Goal: Task Accomplishment & Management: Manage account settings

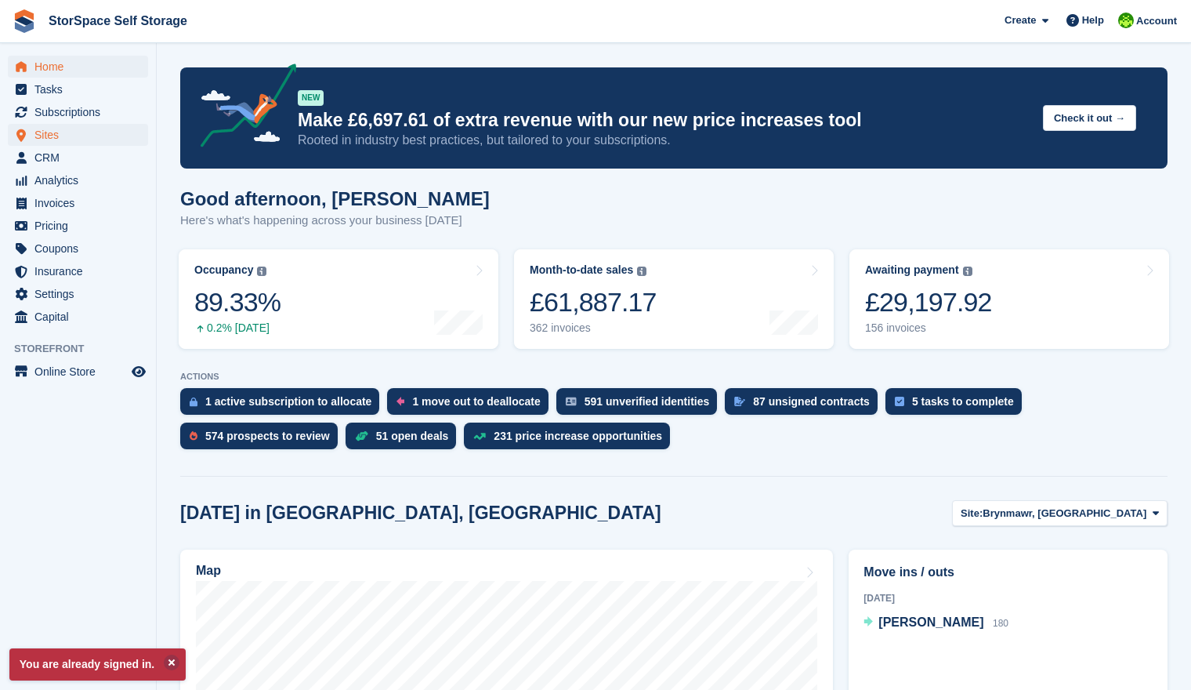
click at [52, 132] on span "Sites" at bounding box center [81, 135] width 94 height 22
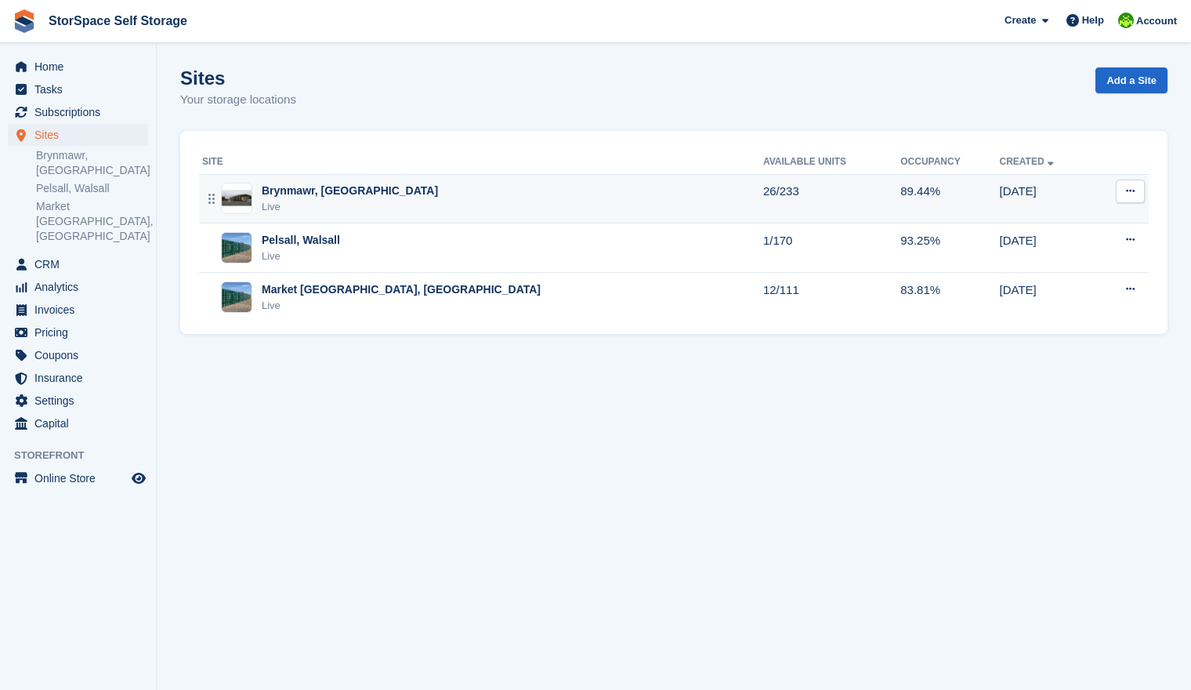
click at [339, 195] on div "Brynmawr, [GEOGRAPHIC_DATA]" at bounding box center [350, 191] width 176 height 16
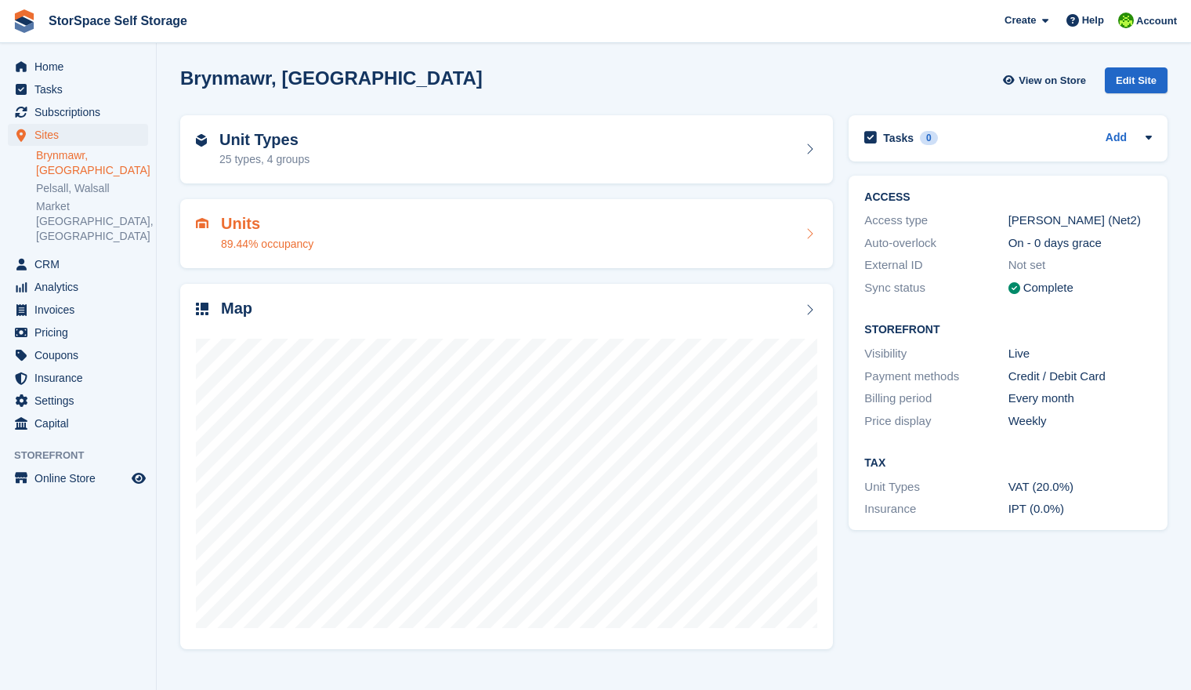
click at [416, 238] on div "Units 89.44% occupancy" at bounding box center [506, 234] width 621 height 38
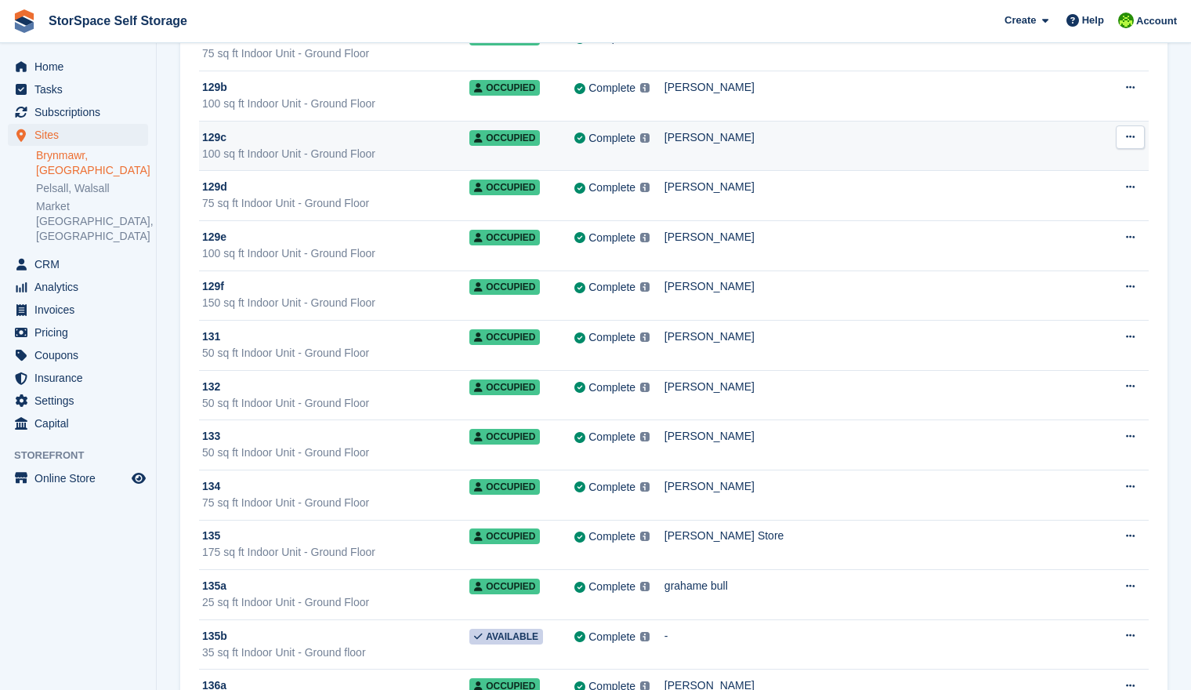
scroll to position [1839, 0]
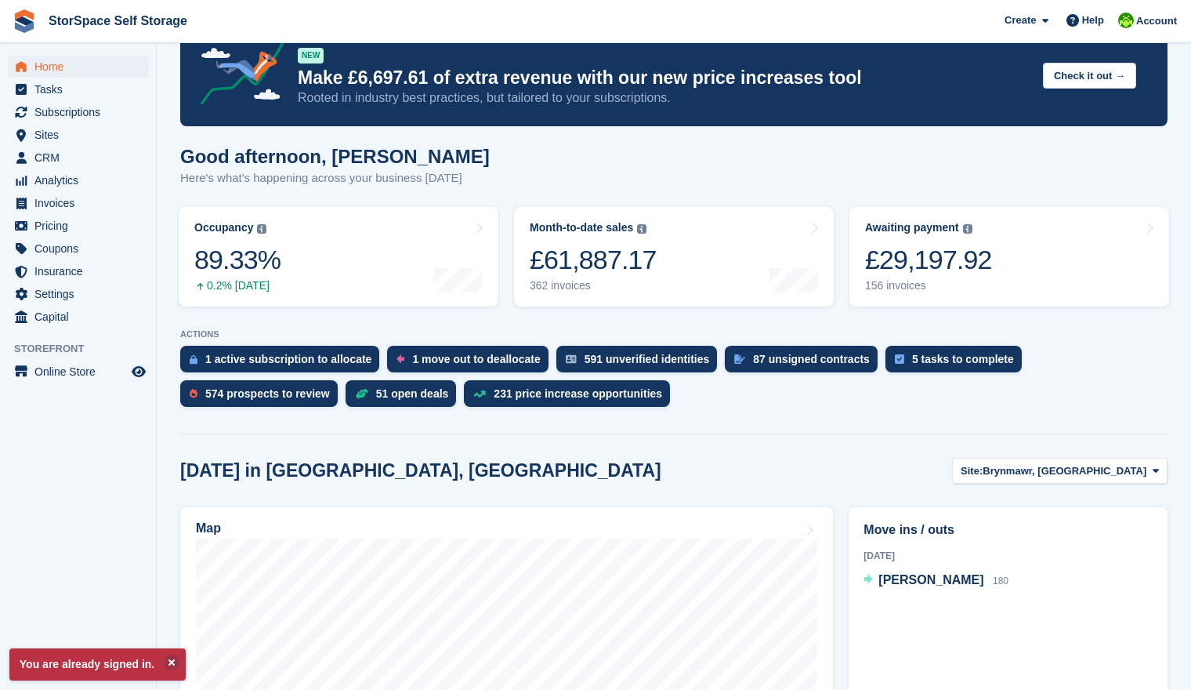
scroll to position [19, 0]
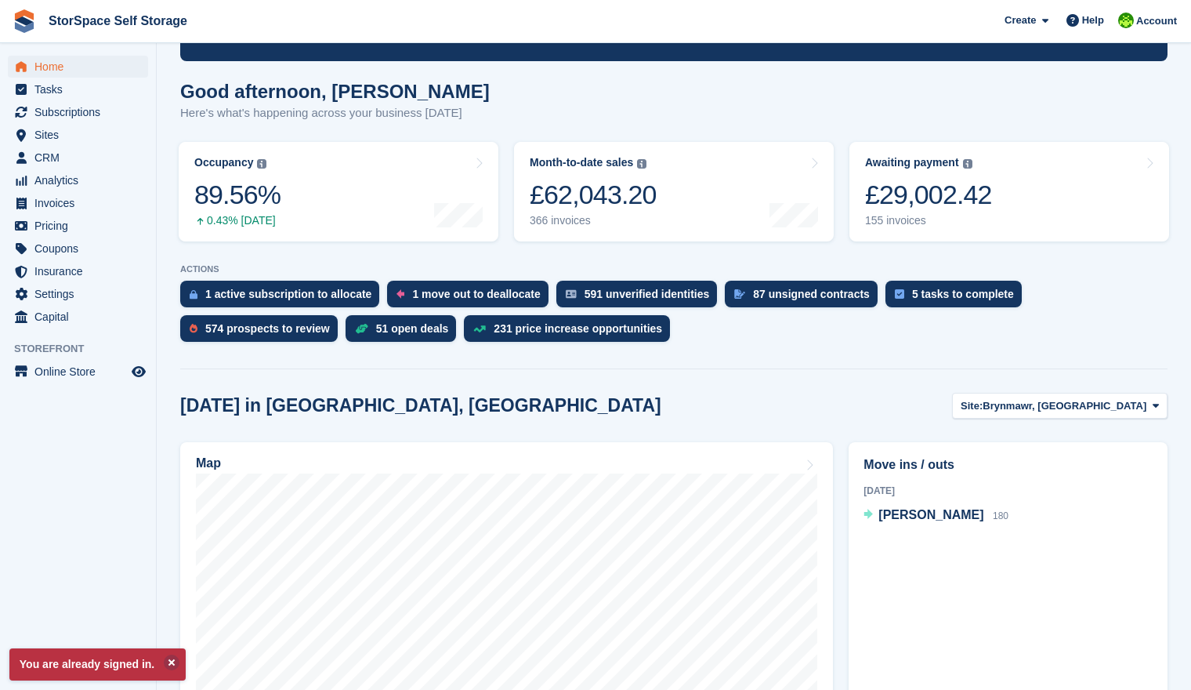
scroll to position [140, 0]
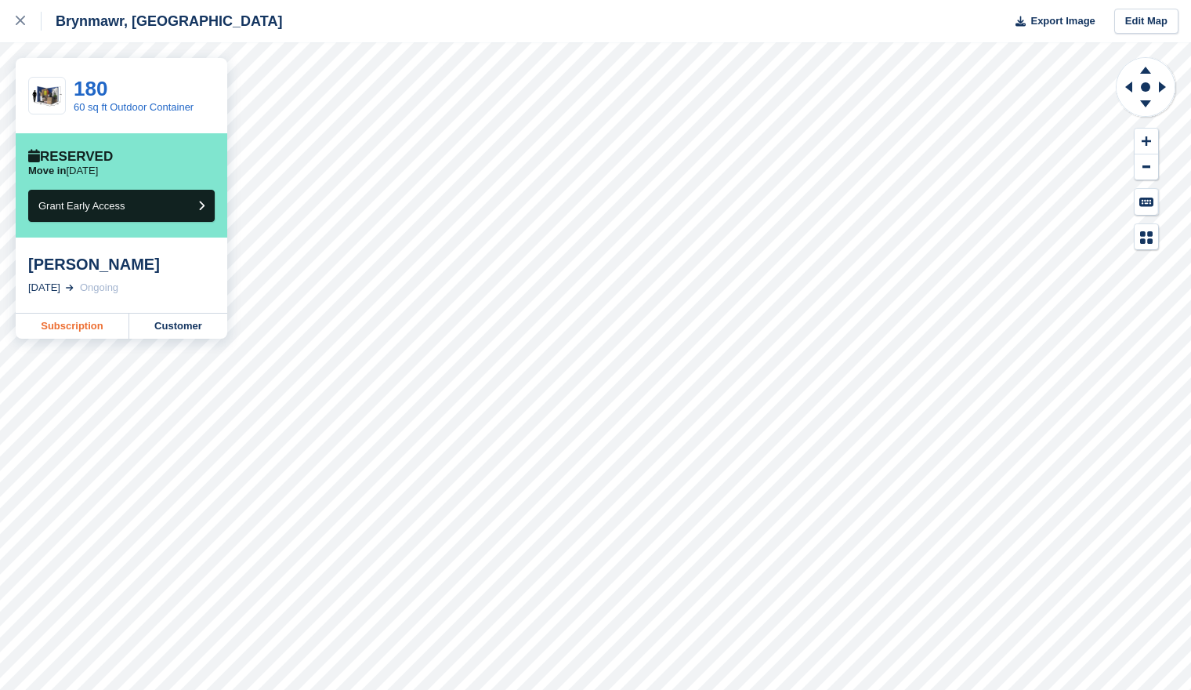
click at [100, 324] on link "Subscription" at bounding box center [73, 325] width 114 height 25
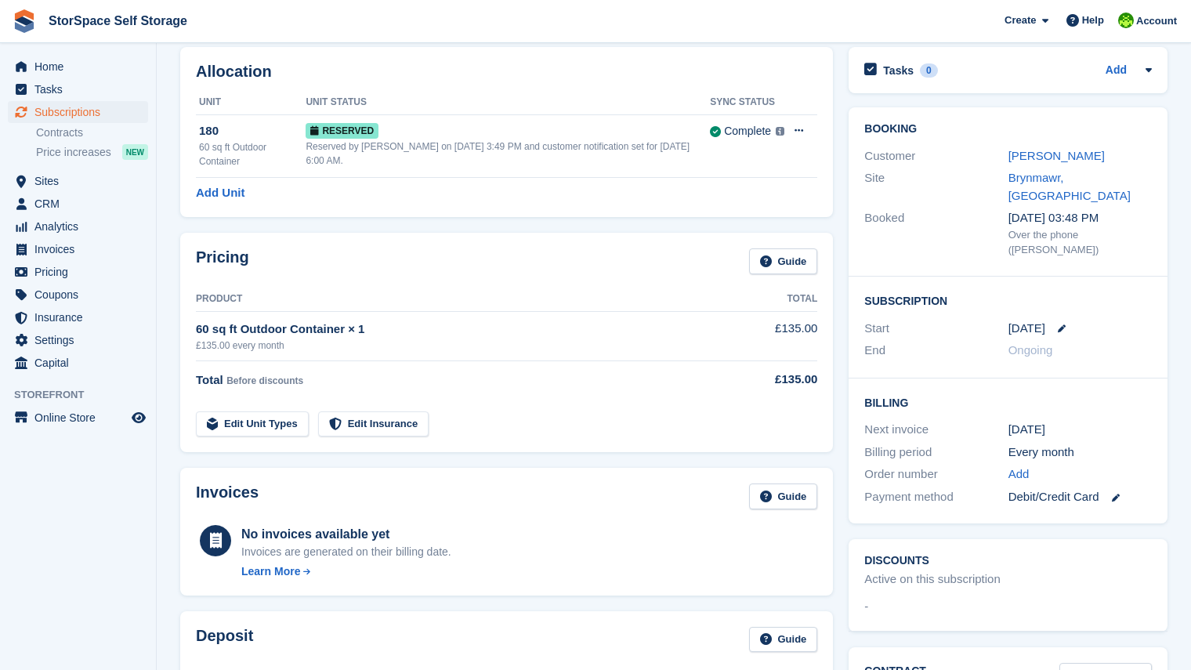
scroll to position [24, 0]
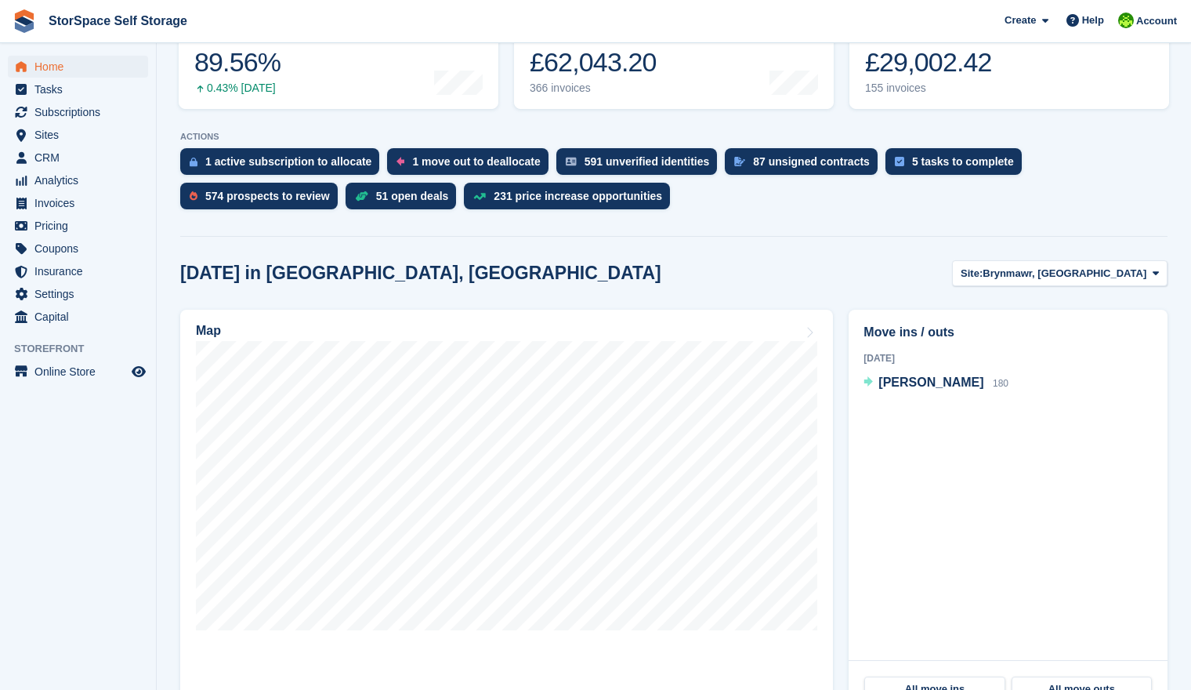
scroll to position [325, 0]
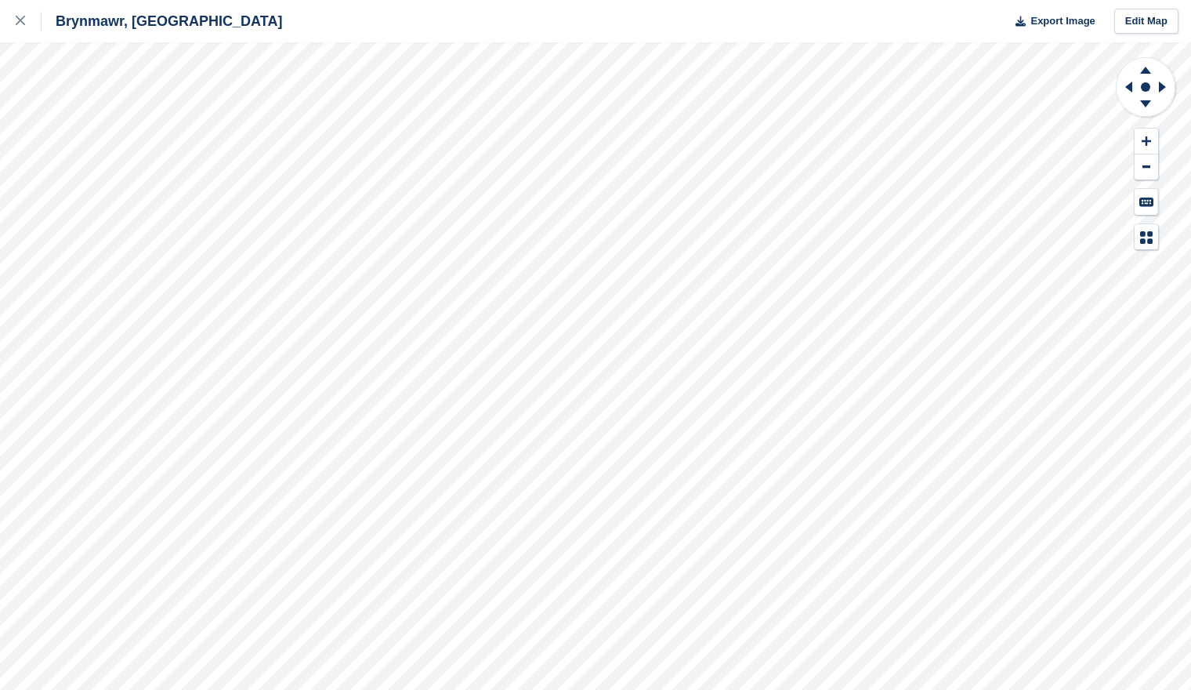
click at [127, 159] on div "Brynmawr, [GEOGRAPHIC_DATA] Export Image Edit Map" at bounding box center [595, 345] width 1191 height 690
click at [135, 160] on div "Brynmawr, [GEOGRAPHIC_DATA] Export Image Edit Map" at bounding box center [595, 345] width 1191 height 690
click at [131, 160] on div "Brynmawr, [GEOGRAPHIC_DATA] Export Image Edit Map" at bounding box center [595, 345] width 1191 height 690
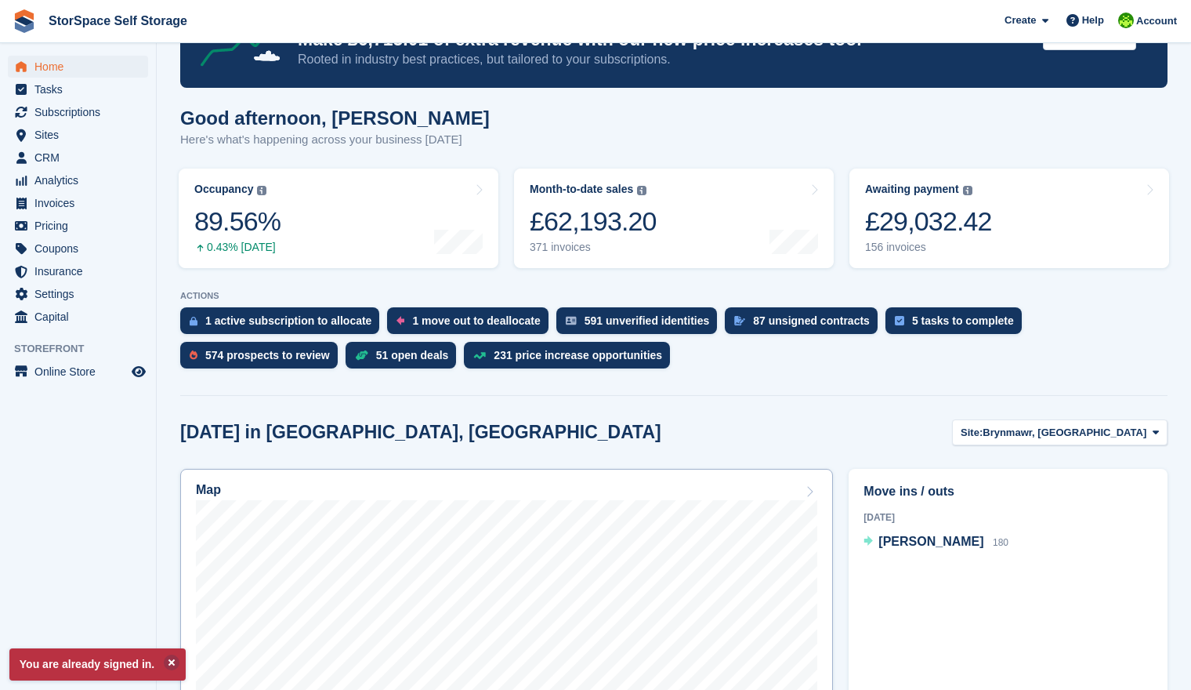
scroll to position [126, 0]
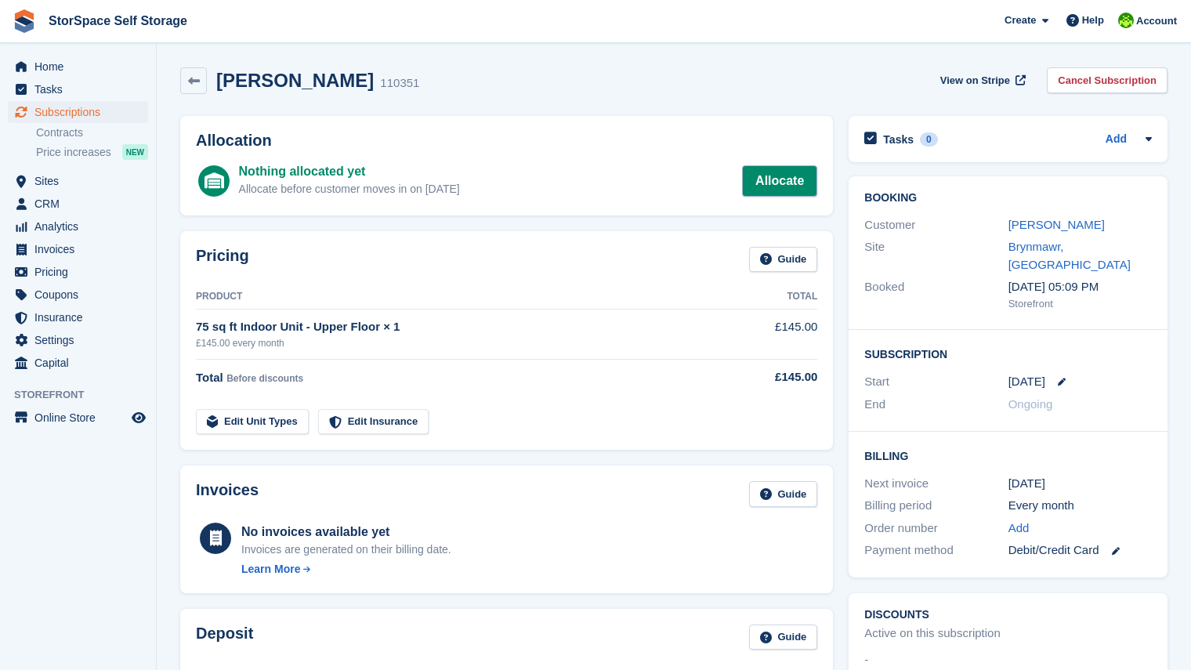
drag, startPoint x: 767, startPoint y: 184, endPoint x: 766, endPoint y: 175, distance: 9.5
click at [767, 182] on link "Allocate" at bounding box center [779, 180] width 75 height 31
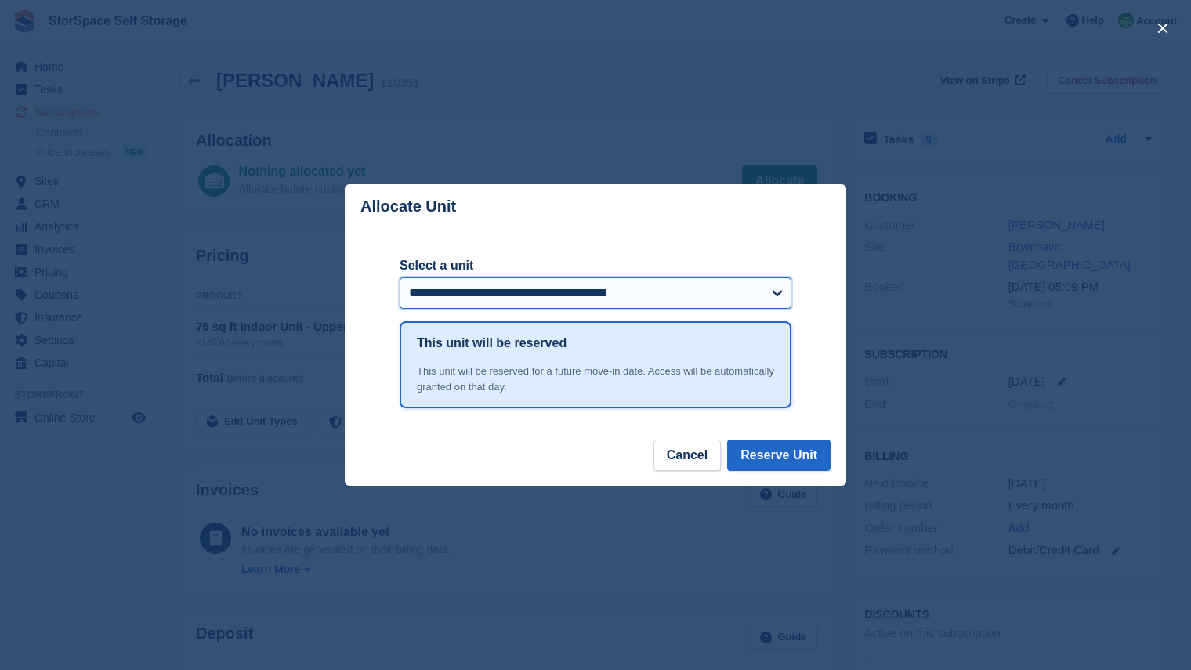
select select "*****"
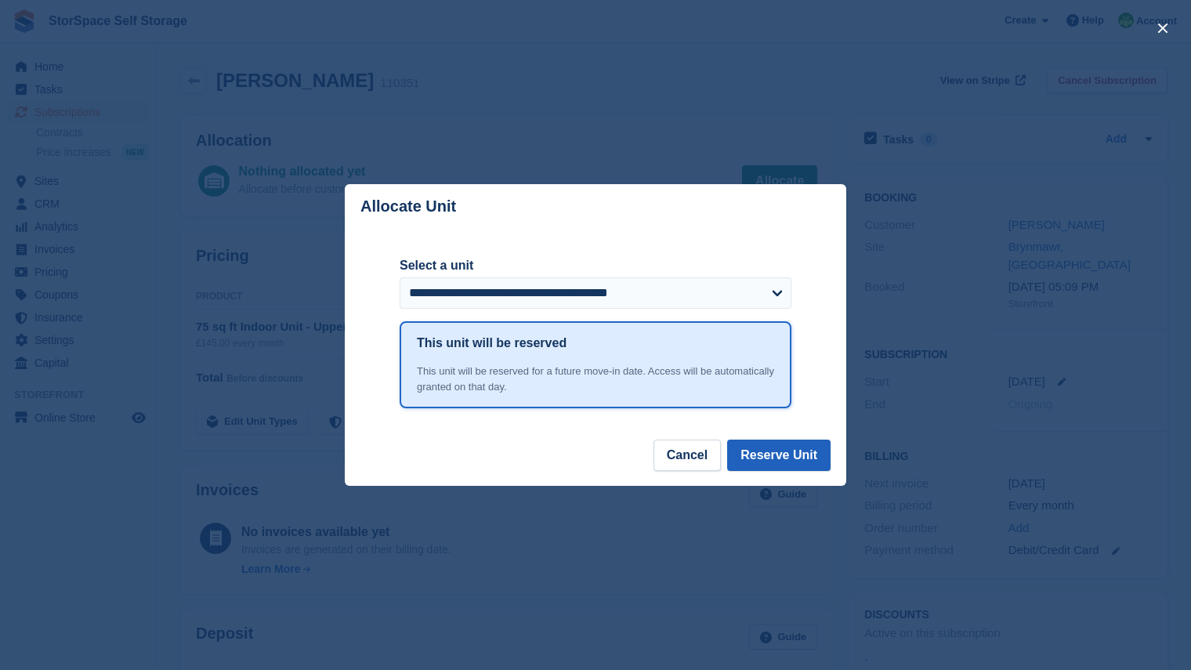
click at [814, 455] on button "Reserve Unit" at bounding box center [778, 455] width 103 height 31
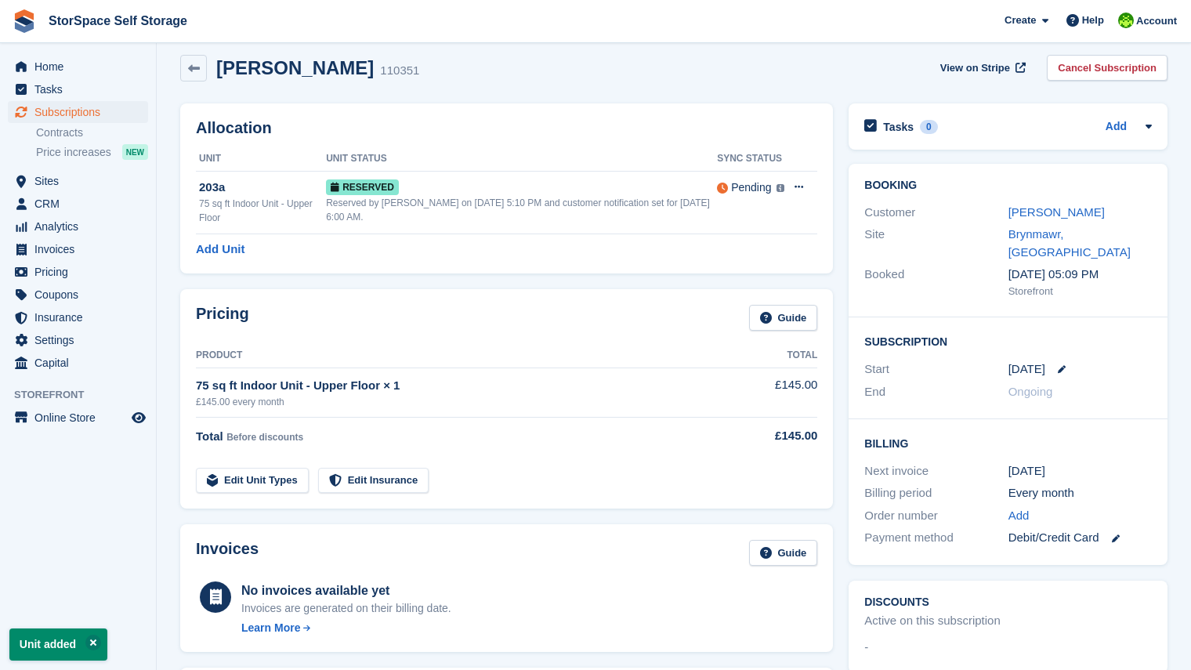
scroll to position [9, 0]
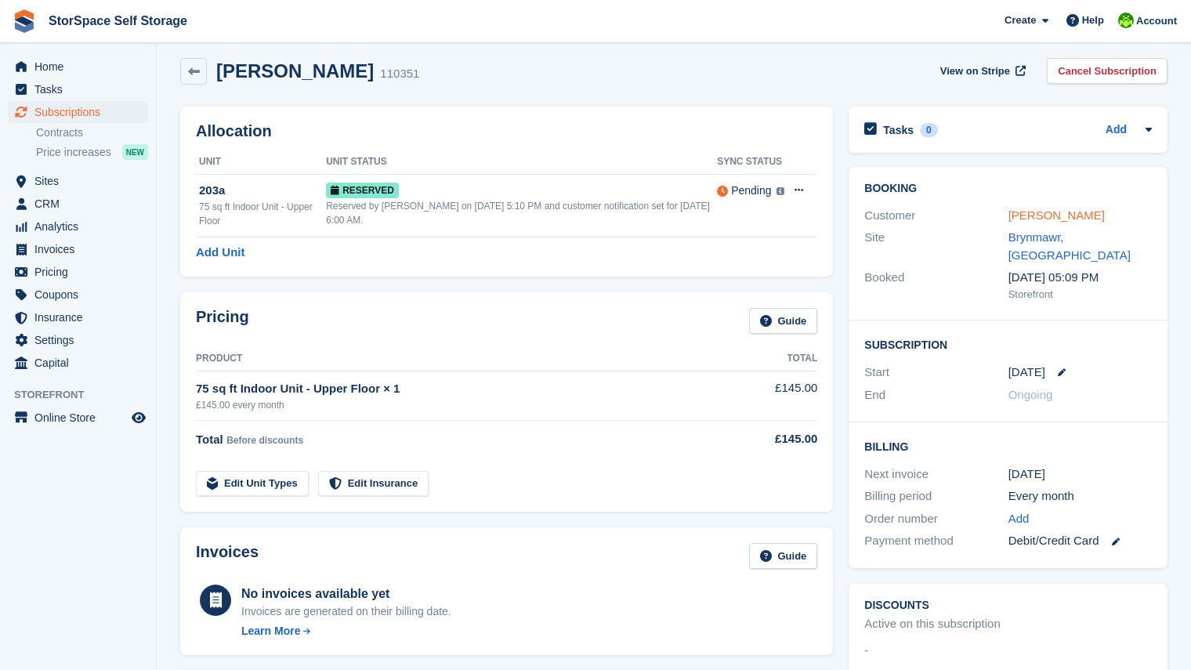
click at [1067, 218] on link "[PERSON_NAME]" at bounding box center [1057, 214] width 96 height 13
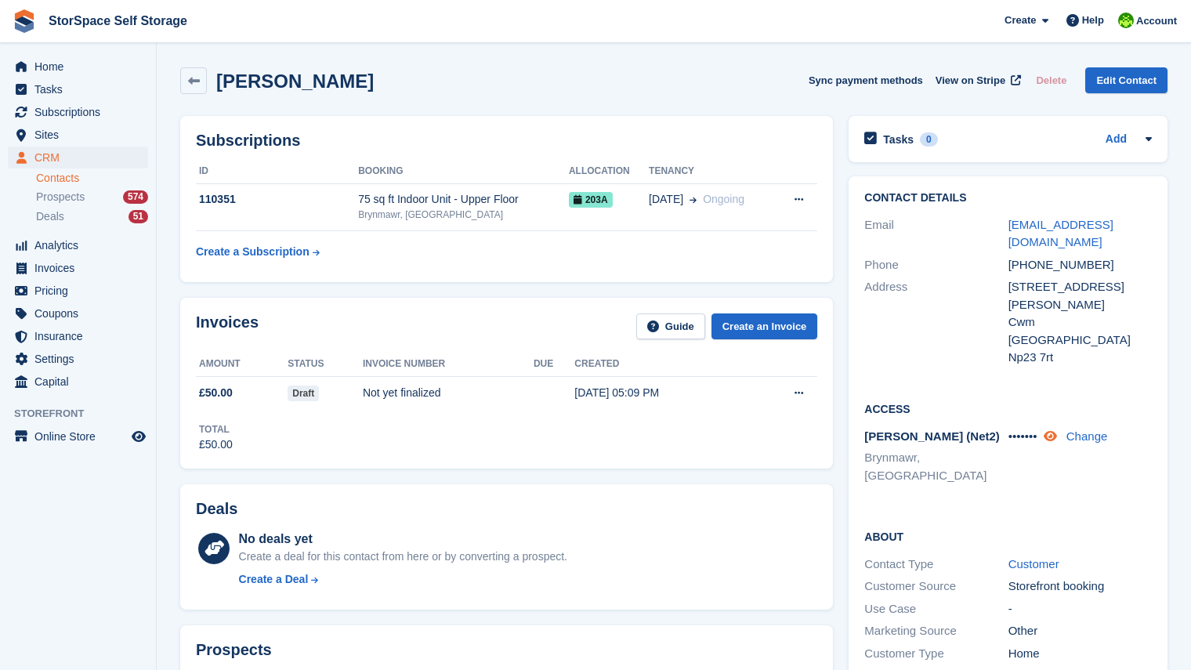
click at [1057, 430] on icon at bounding box center [1050, 436] width 13 height 12
click at [658, 206] on span "[DATE]" at bounding box center [666, 199] width 34 height 16
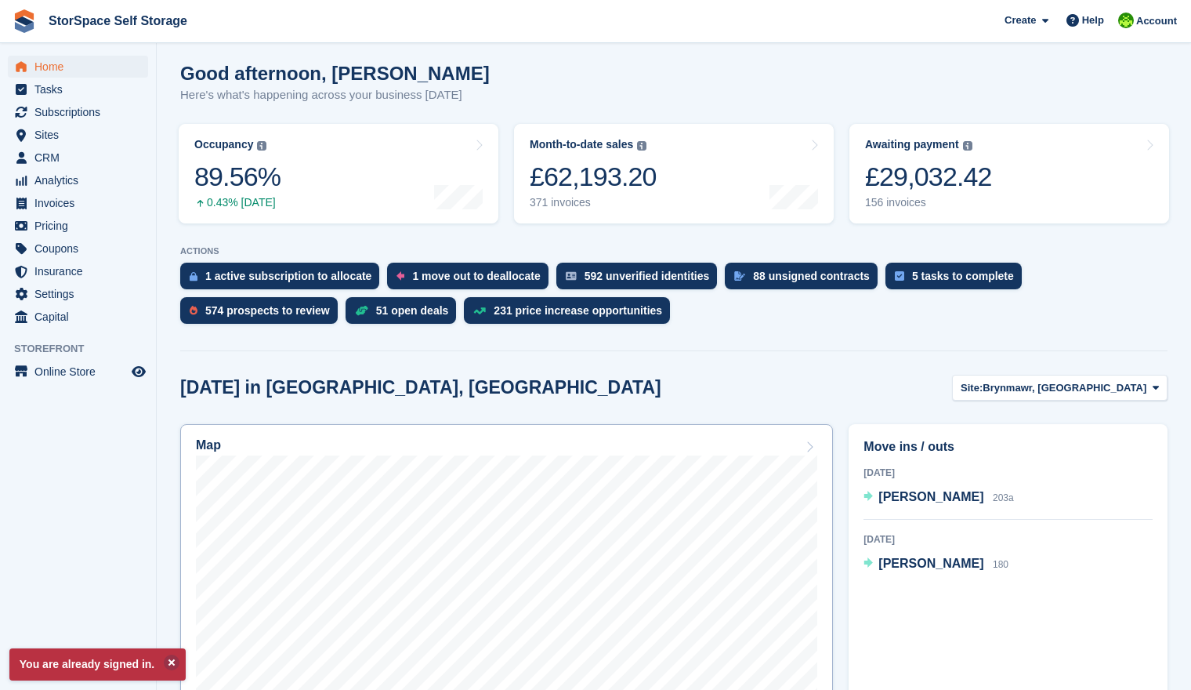
scroll to position [155, 0]
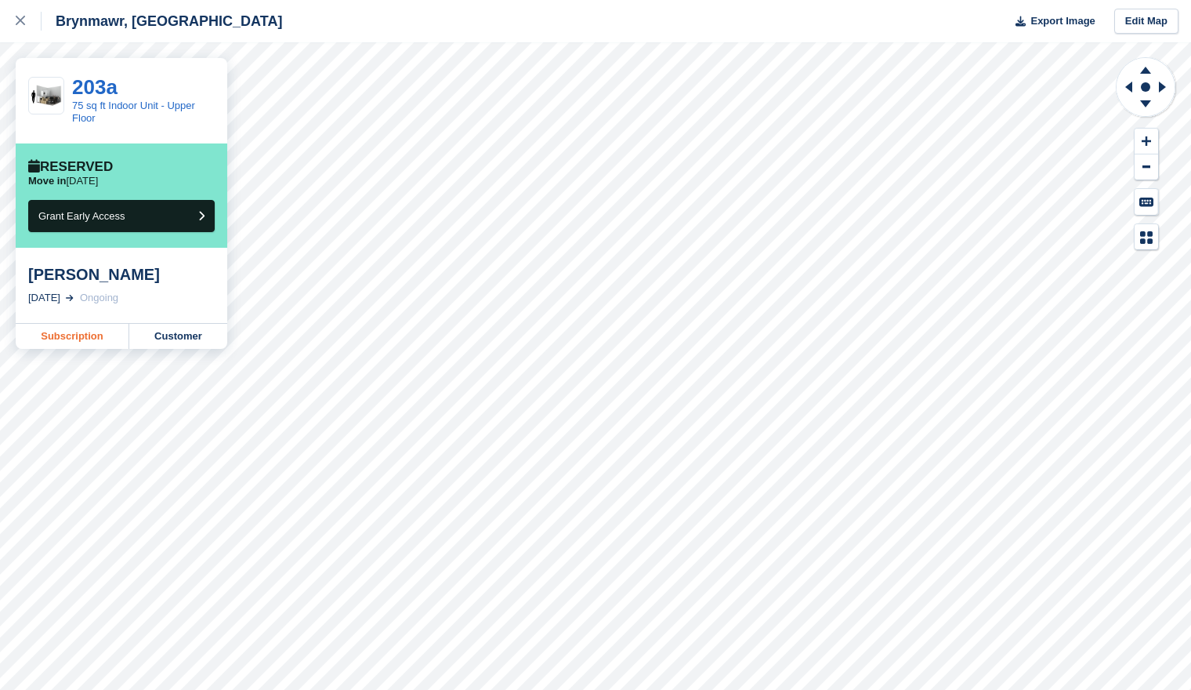
click at [82, 339] on link "Subscription" at bounding box center [73, 336] width 114 height 25
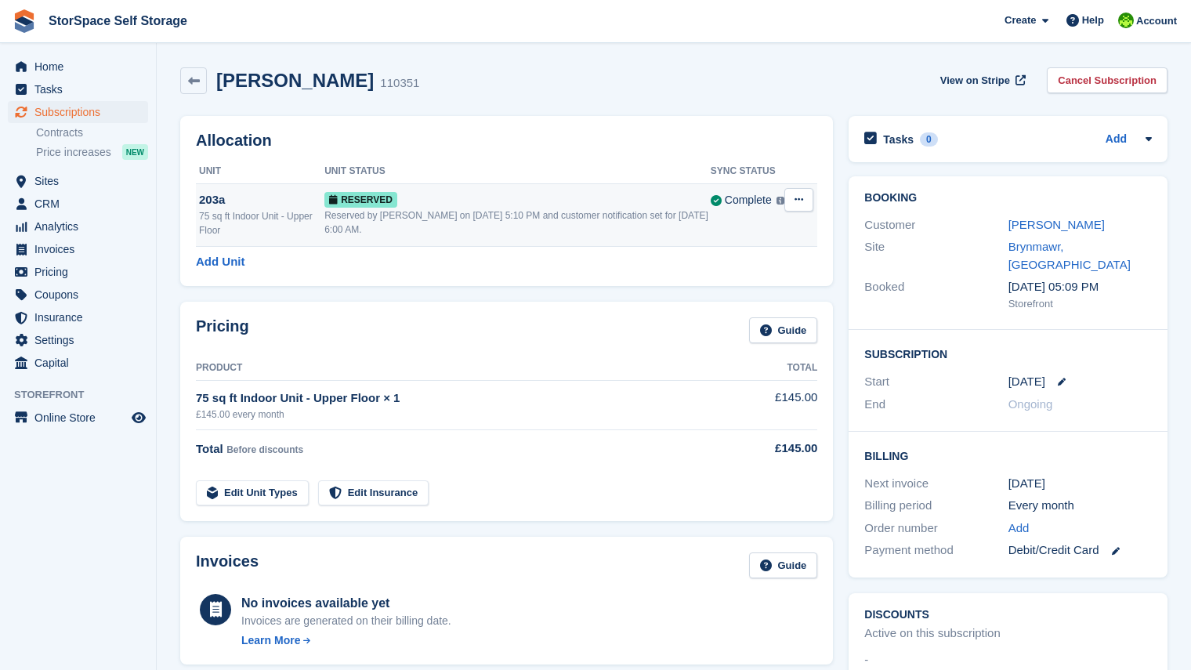
click at [589, 206] on div "Reserved" at bounding box center [517, 199] width 386 height 16
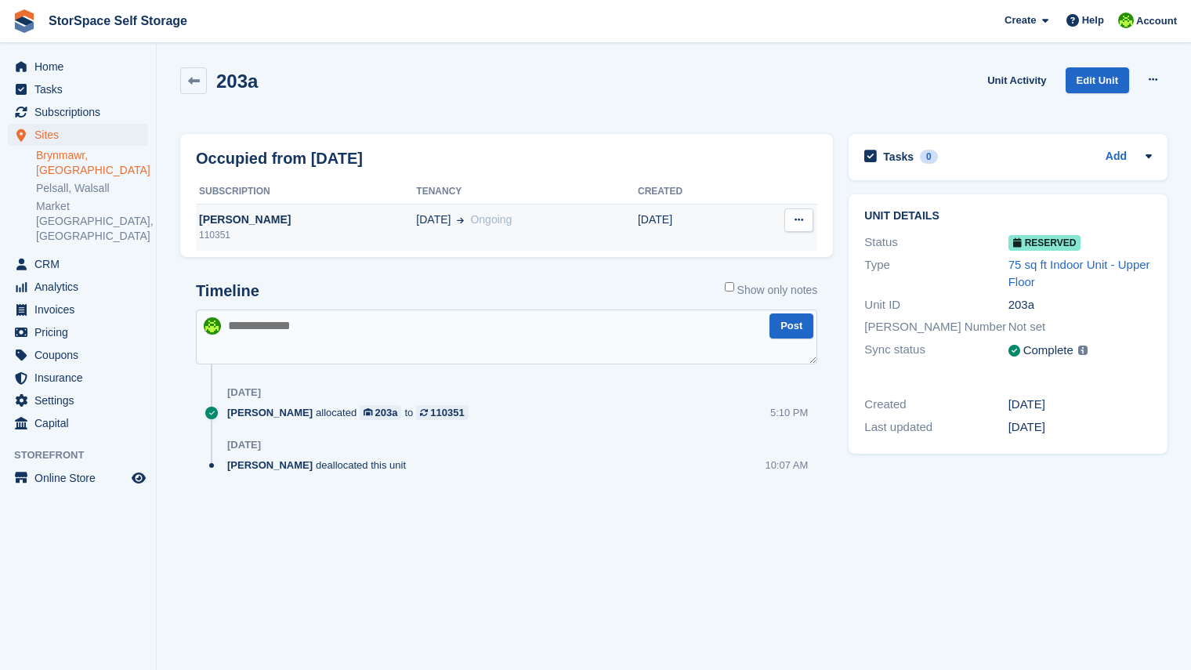
click at [797, 221] on icon at bounding box center [799, 220] width 9 height 10
click at [528, 267] on div "Timeline Show only notes Post Today paul catt allocated 203a to 110351 5:10 PM …" at bounding box center [506, 392] width 653 height 253
click at [416, 236] on td "10 Oct Ongoing" at bounding box center [527, 227] width 222 height 47
